Goal: Find specific page/section: Find specific page/section

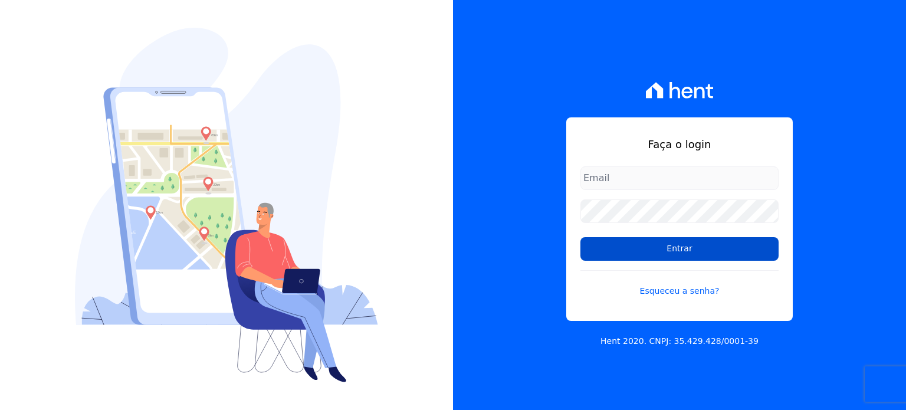
type input "administrativo@valeincorp.com.br"
click at [667, 251] on input "Entrar" at bounding box center [679, 249] width 198 height 24
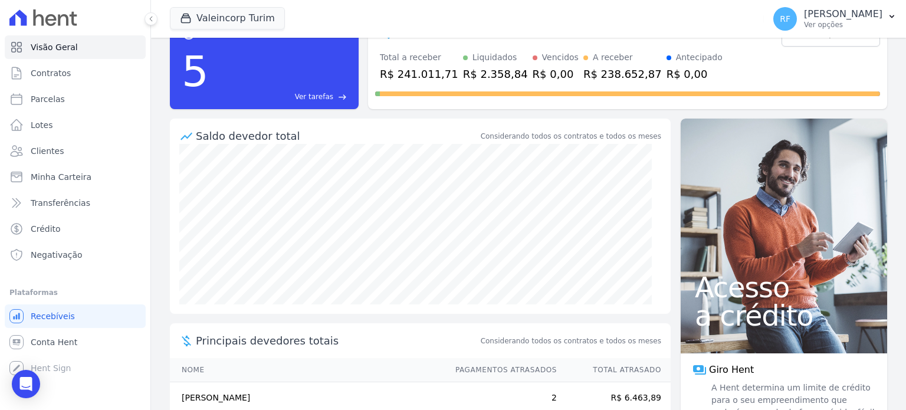
scroll to position [59, 0]
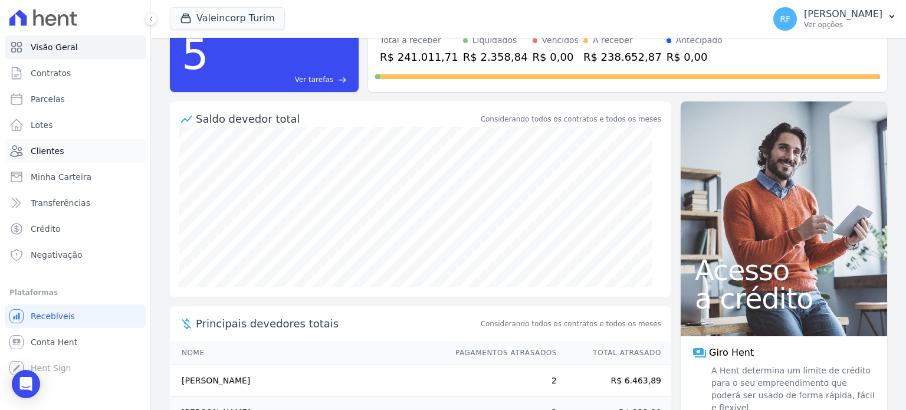
click at [28, 150] on link "Clientes" at bounding box center [75, 151] width 141 height 24
click at [55, 100] on span "Parcelas" at bounding box center [48, 99] width 34 height 12
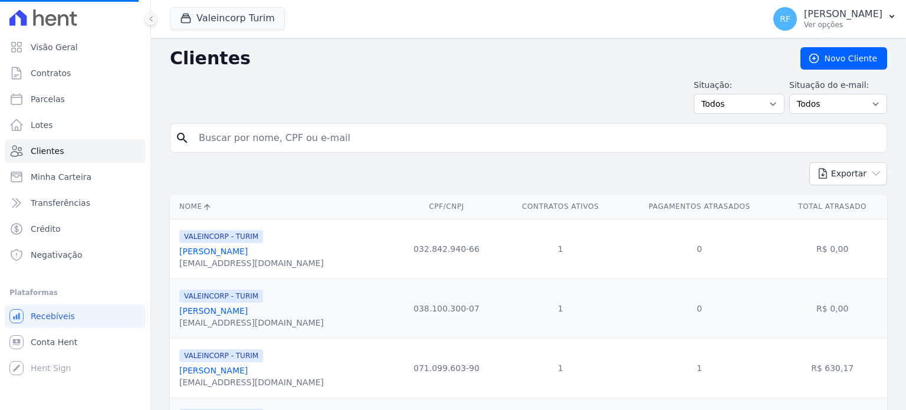
click at [344, 143] on input "search" at bounding box center [537, 138] width 690 height 24
select select
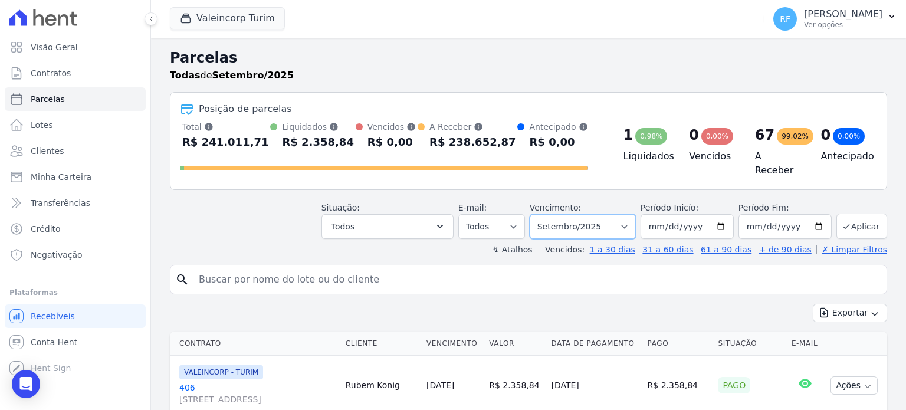
click at [590, 216] on select "Filtrar por período ──────── Todos os meses Julho/2024 Agosto/2024 Setembro/202…" at bounding box center [583, 226] width 106 height 25
select select "08/2025"
click at [539, 214] on select "Filtrar por período ──────── Todos os meses Julho/2024 Agosto/2024 Setembro/202…" at bounding box center [583, 226] width 106 height 25
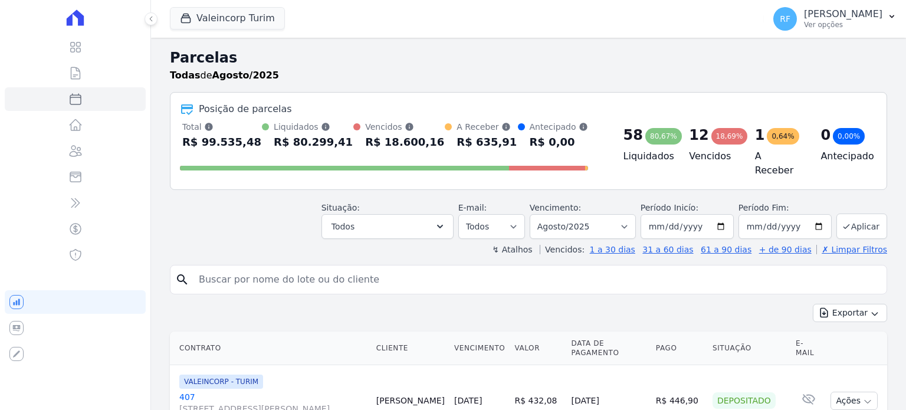
select select
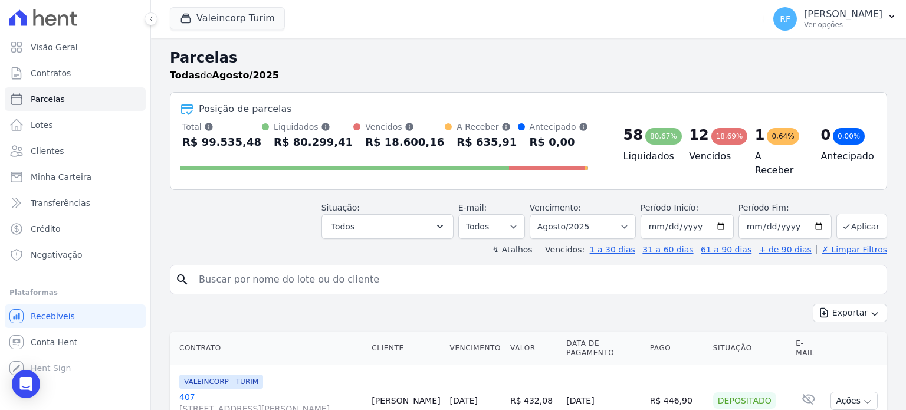
click at [281, 278] on input "search" at bounding box center [537, 280] width 690 height 24
type input "RUB"
select select
